Goal: Transaction & Acquisition: Purchase product/service

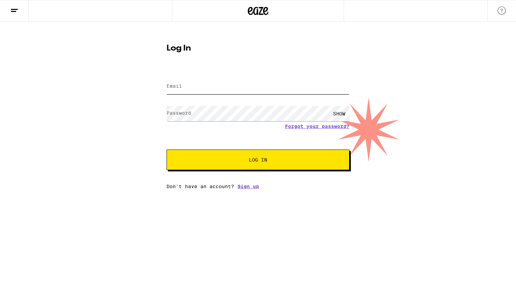
type input "[EMAIL_ADDRESS][DOMAIN_NAME]"
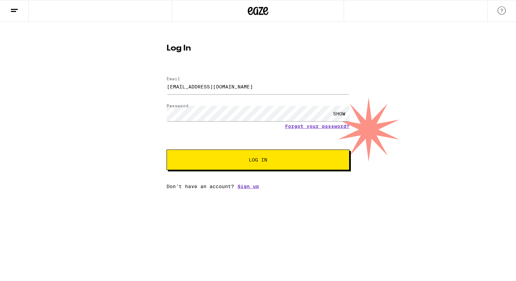
click at [245, 157] on button "Log In" at bounding box center [258, 160] width 183 height 20
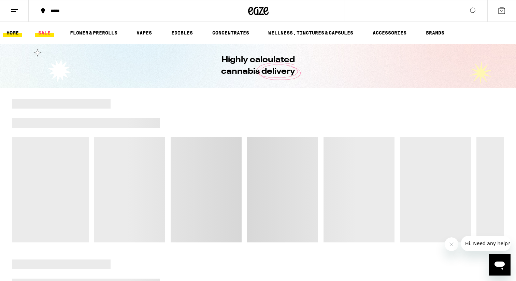
click at [41, 35] on link "SALE" at bounding box center [44, 33] width 19 height 8
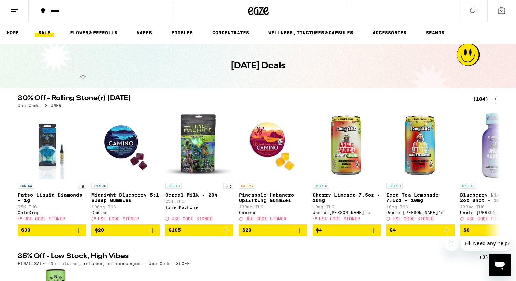
click at [484, 100] on div "(104)" at bounding box center [485, 99] width 25 height 8
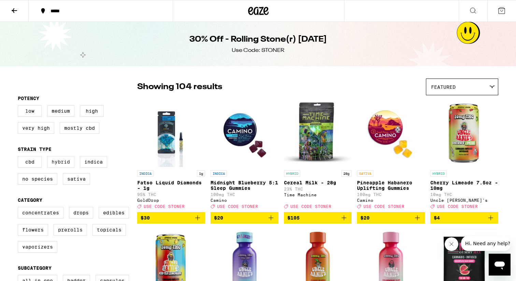
click at [67, 165] on label "Hybrid" at bounding box center [60, 162] width 27 height 12
click at [19, 157] on input "Hybrid" at bounding box center [19, 157] width 0 height 0
checkbox input "true"
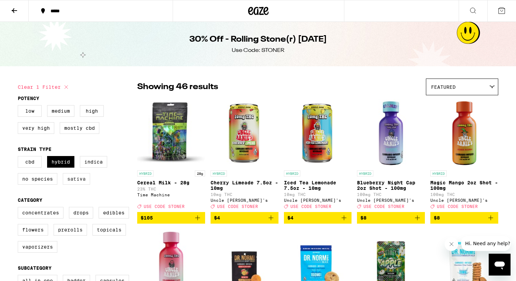
click at [75, 178] on label "Sativa" at bounding box center [76, 179] width 27 height 12
click at [19, 157] on input "Sativa" at bounding box center [19, 157] width 0 height 0
checkbox input "true"
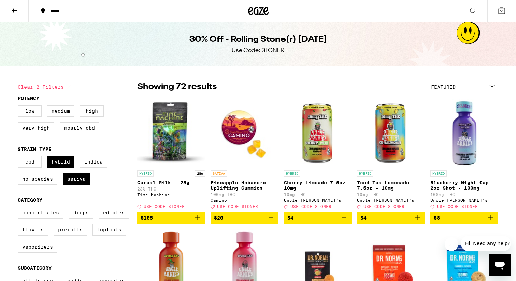
click at [175, 135] on img "Open page for Cereal Milk - 28g from Time Machine" at bounding box center [171, 133] width 68 height 68
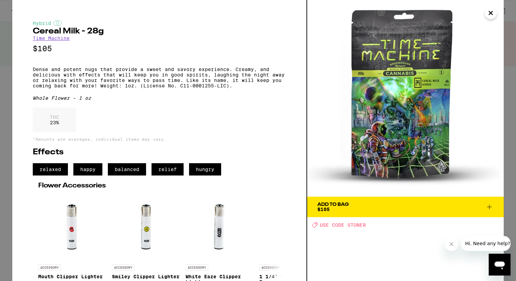
click at [491, 14] on icon "Close" at bounding box center [491, 13] width 8 height 10
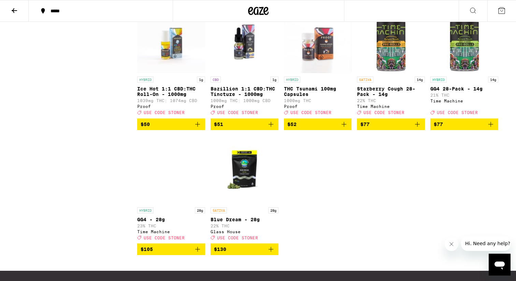
scroll to position [1804, 0]
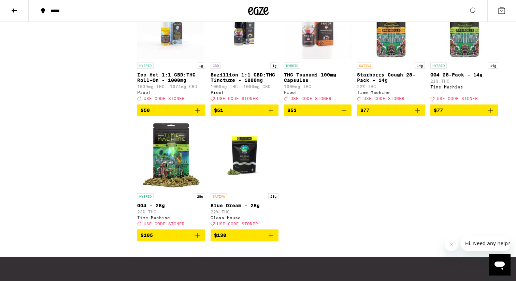
click at [173, 190] on img "Open page for GG4 - 28g from Time Machine" at bounding box center [171, 156] width 68 height 68
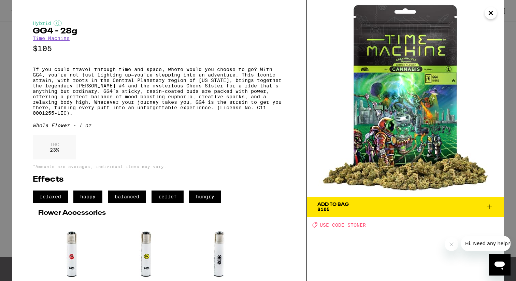
scroll to position [4, 0]
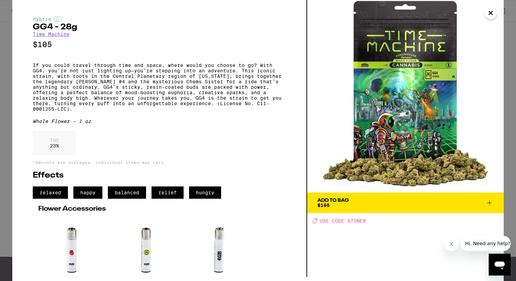
click at [372, 201] on span "Add To Bag $105" at bounding box center [406, 203] width 176 height 10
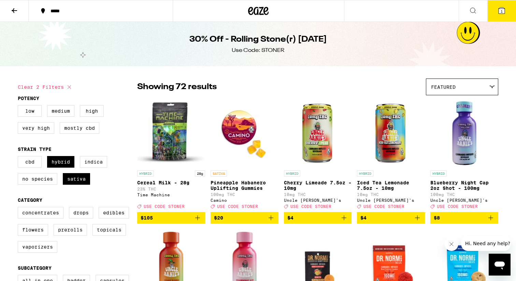
click at [502, 11] on span "1" at bounding box center [502, 11] width 2 height 4
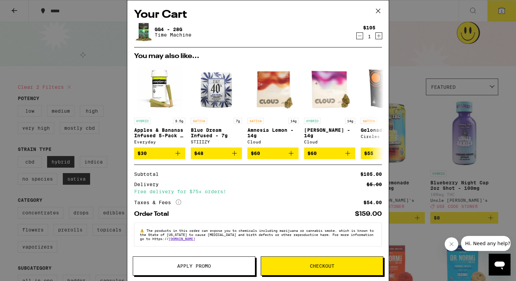
click at [287, 260] on button "Checkout" at bounding box center [322, 265] width 123 height 19
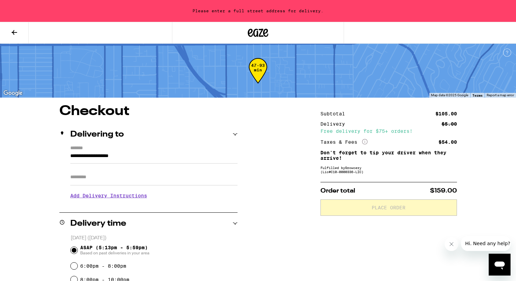
click at [172, 163] on input "**********" at bounding box center [153, 158] width 167 height 12
click at [171, 160] on input "**********" at bounding box center [153, 158] width 167 height 12
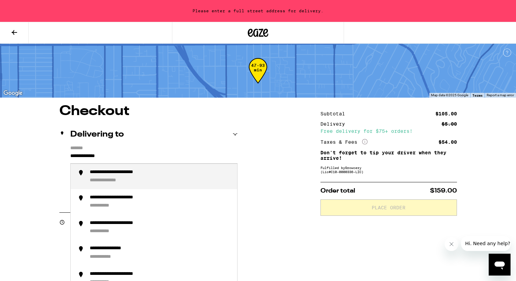
click at [122, 170] on li "**********" at bounding box center [154, 177] width 167 height 26
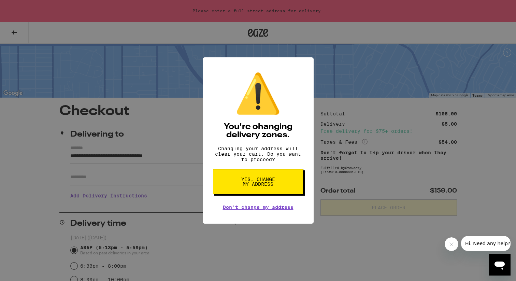
click at [268, 186] on span "Yes, change my address" at bounding box center [258, 182] width 35 height 10
type input "**********"
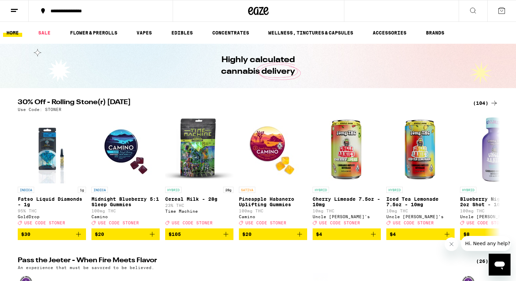
click at [199, 157] on img "Open page for Cereal Milk - 28g from Time Machine" at bounding box center [199, 149] width 68 height 68
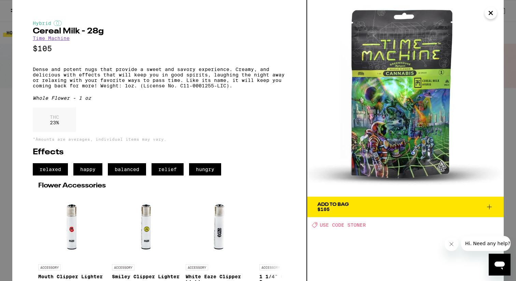
click at [492, 10] on icon "Close" at bounding box center [491, 13] width 8 height 10
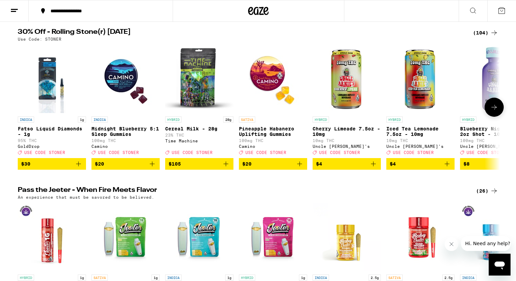
scroll to position [61, 0]
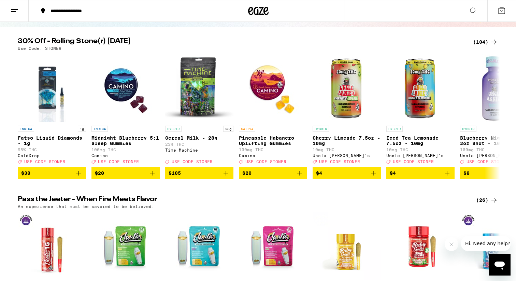
click at [483, 42] on div "(104)" at bounding box center [485, 42] width 25 height 8
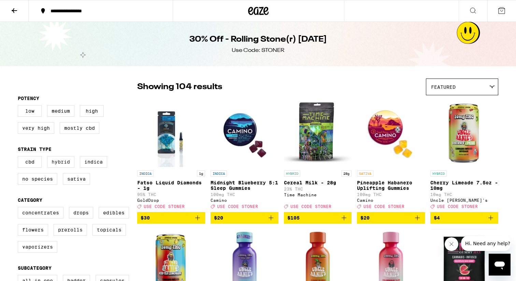
click at [65, 168] on label "Hybrid" at bounding box center [60, 162] width 27 height 12
click at [19, 157] on input "Hybrid" at bounding box center [19, 157] width 0 height 0
checkbox input "true"
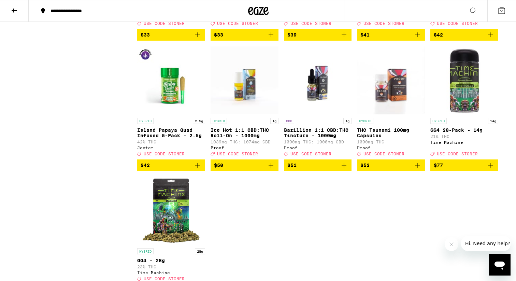
scroll to position [1130, 0]
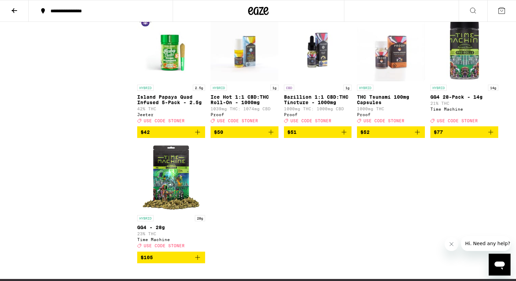
click at [179, 212] on img "Open page for GG4 - 28g from Time Machine" at bounding box center [171, 177] width 68 height 68
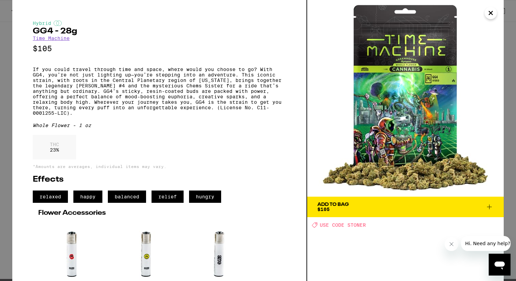
click at [385, 206] on span "Add To Bag $105" at bounding box center [406, 207] width 176 height 10
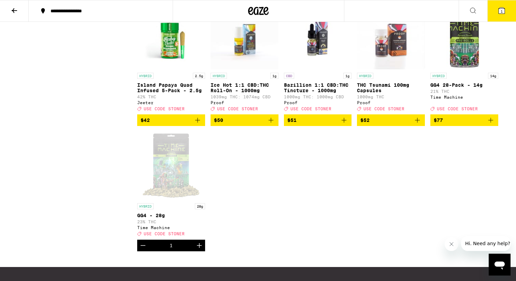
click at [489, 15] on button "1" at bounding box center [502, 10] width 29 height 21
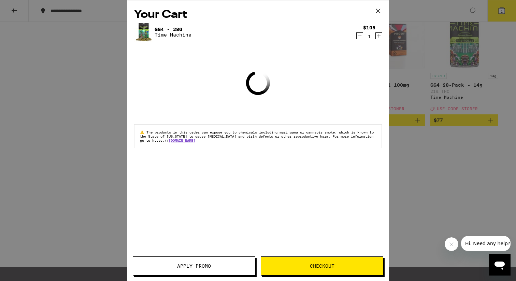
click at [308, 261] on button "Checkout" at bounding box center [322, 265] width 123 height 19
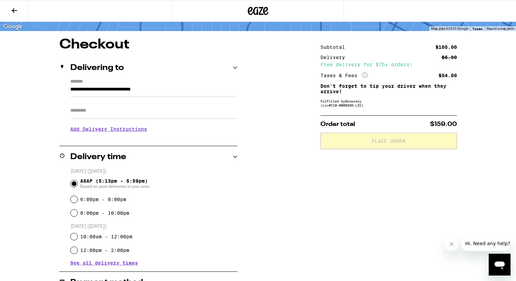
scroll to position [57, 0]
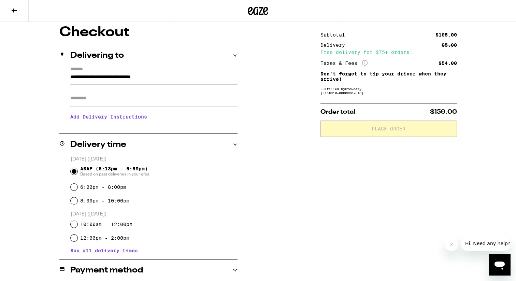
click at [135, 118] on h3 "Add Delivery Instructions" at bounding box center [153, 117] width 167 height 16
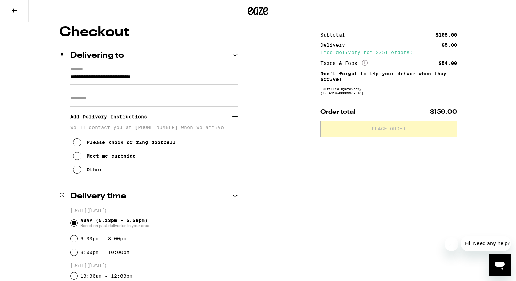
click at [120, 159] on div "Meet me curbside" at bounding box center [111, 155] width 49 height 5
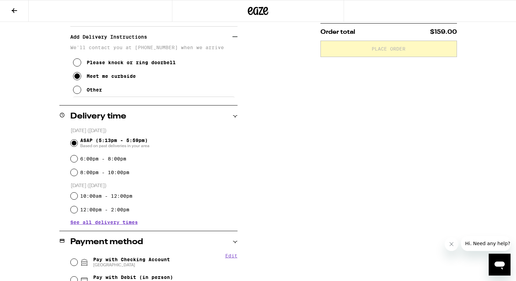
scroll to position [214, 0]
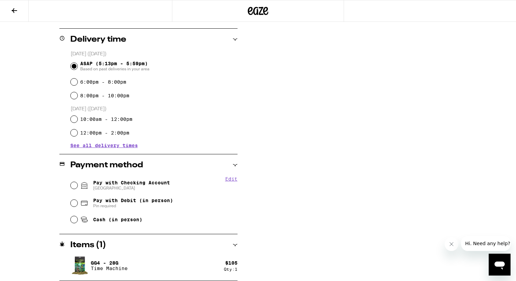
click at [142, 187] on span "[GEOGRAPHIC_DATA]" at bounding box center [131, 187] width 77 height 5
click at [78, 187] on input "Pay with Checking Account CHASE COLLEGE" at bounding box center [74, 185] width 7 height 7
radio input "true"
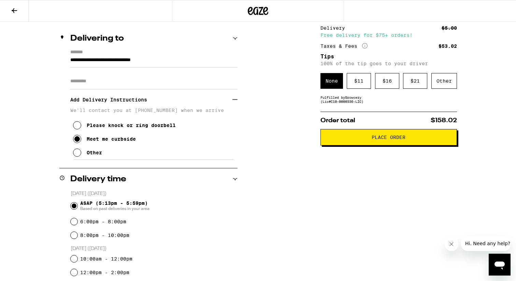
scroll to position [25, 0]
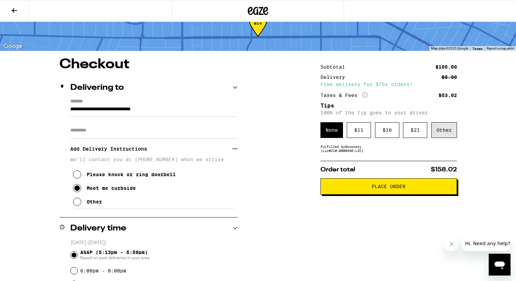
click at [456, 134] on div "Other" at bounding box center [445, 130] width 26 height 16
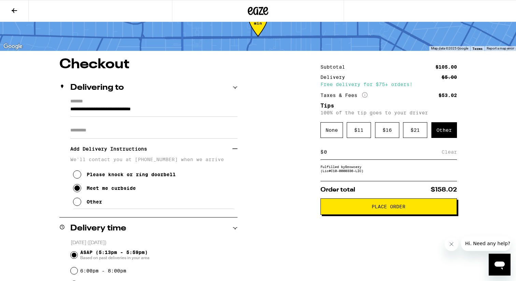
click at [415, 155] on input at bounding box center [383, 152] width 118 height 6
type input "10"
click at [454, 156] on div "Save" at bounding box center [451, 151] width 12 height 15
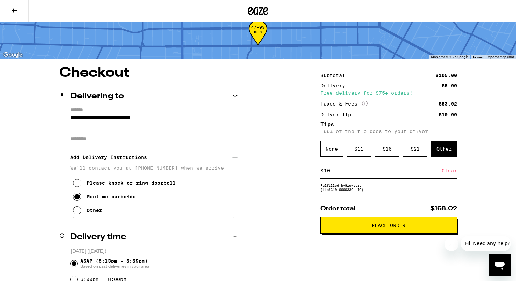
scroll to position [17, 0]
click at [340, 191] on div "Fulfilled by Growcery (Lic# C10-0000336-LIC )" at bounding box center [389, 187] width 137 height 8
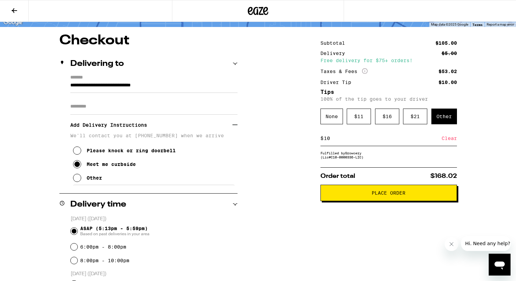
scroll to position [30, 0]
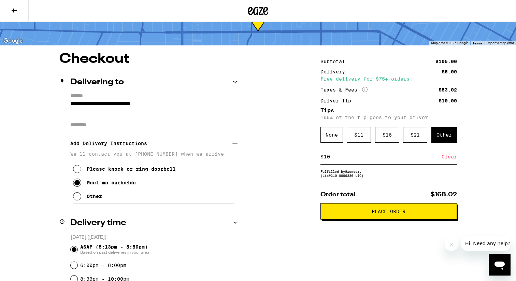
click at [14, 7] on icon at bounding box center [14, 10] width 8 height 8
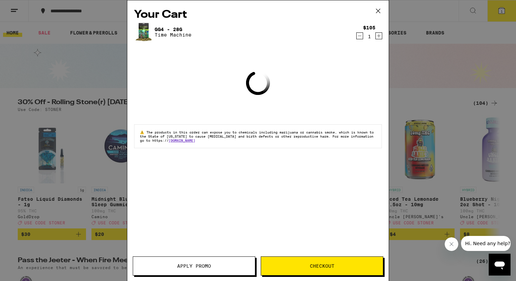
click at [222, 265] on span "Apply Promo" at bounding box center [194, 266] width 122 height 5
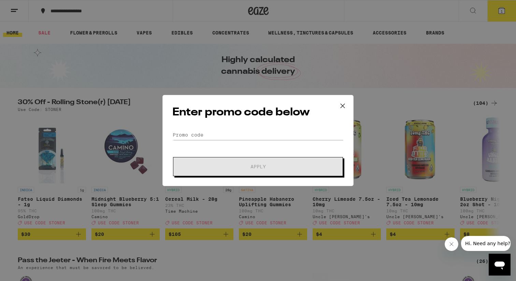
click at [195, 268] on div "Enter promo code below Promo Code Apply" at bounding box center [258, 140] width 516 height 281
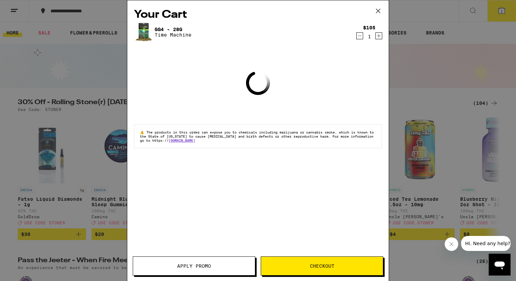
click at [194, 262] on button "Apply Promo" at bounding box center [194, 265] width 123 height 19
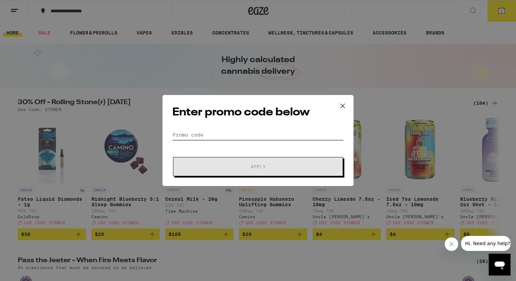
click at [217, 133] on input "Promo Code" at bounding box center [257, 135] width 171 height 10
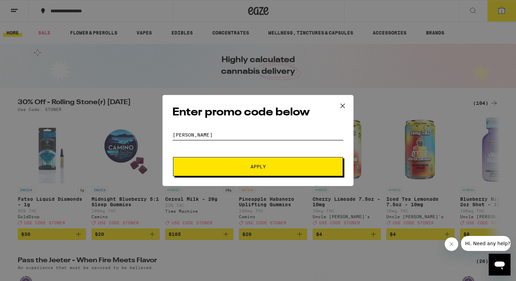
type input "[PERSON_NAME]"
click at [226, 162] on button "Apply" at bounding box center [258, 166] width 170 height 19
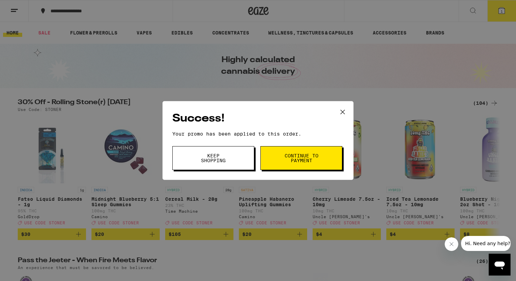
click at [318, 162] on span "Continue to payment" at bounding box center [301, 158] width 35 height 10
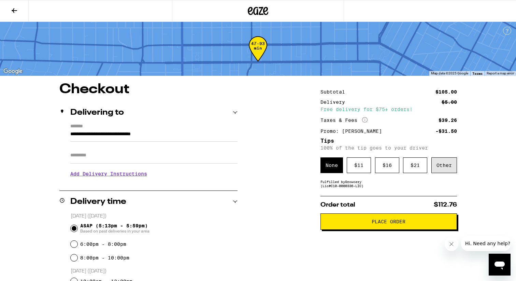
click at [437, 166] on div "Other" at bounding box center [445, 165] width 26 height 16
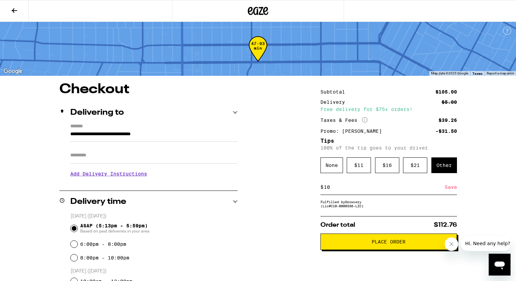
type input "10"
click at [449, 189] on div "Save" at bounding box center [451, 187] width 12 height 15
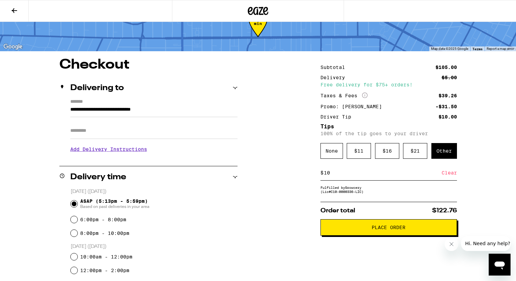
scroll to position [27, 0]
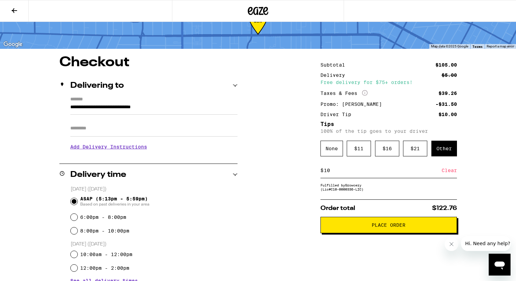
click at [372, 227] on span "Place Order" at bounding box center [389, 225] width 34 height 5
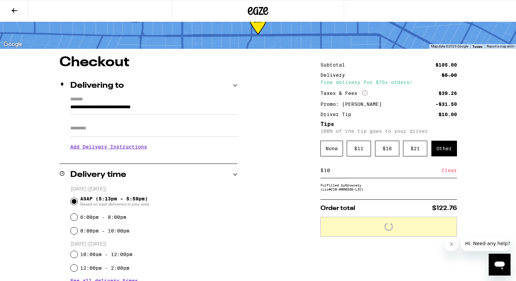
click at [114, 145] on h3 "Add Delivery Instructions" at bounding box center [153, 147] width 167 height 16
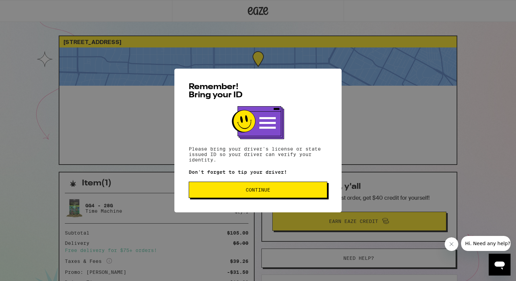
click at [262, 192] on span "Continue" at bounding box center [258, 189] width 25 height 5
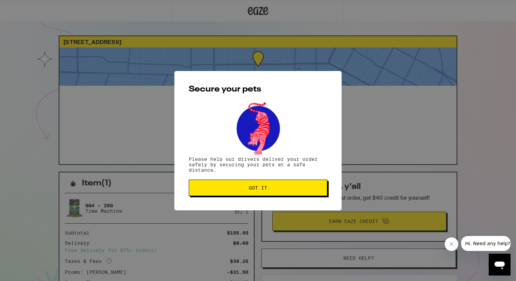
click at [262, 193] on button "Got it" at bounding box center [258, 188] width 139 height 16
